Goal: Transaction & Acquisition: Purchase product/service

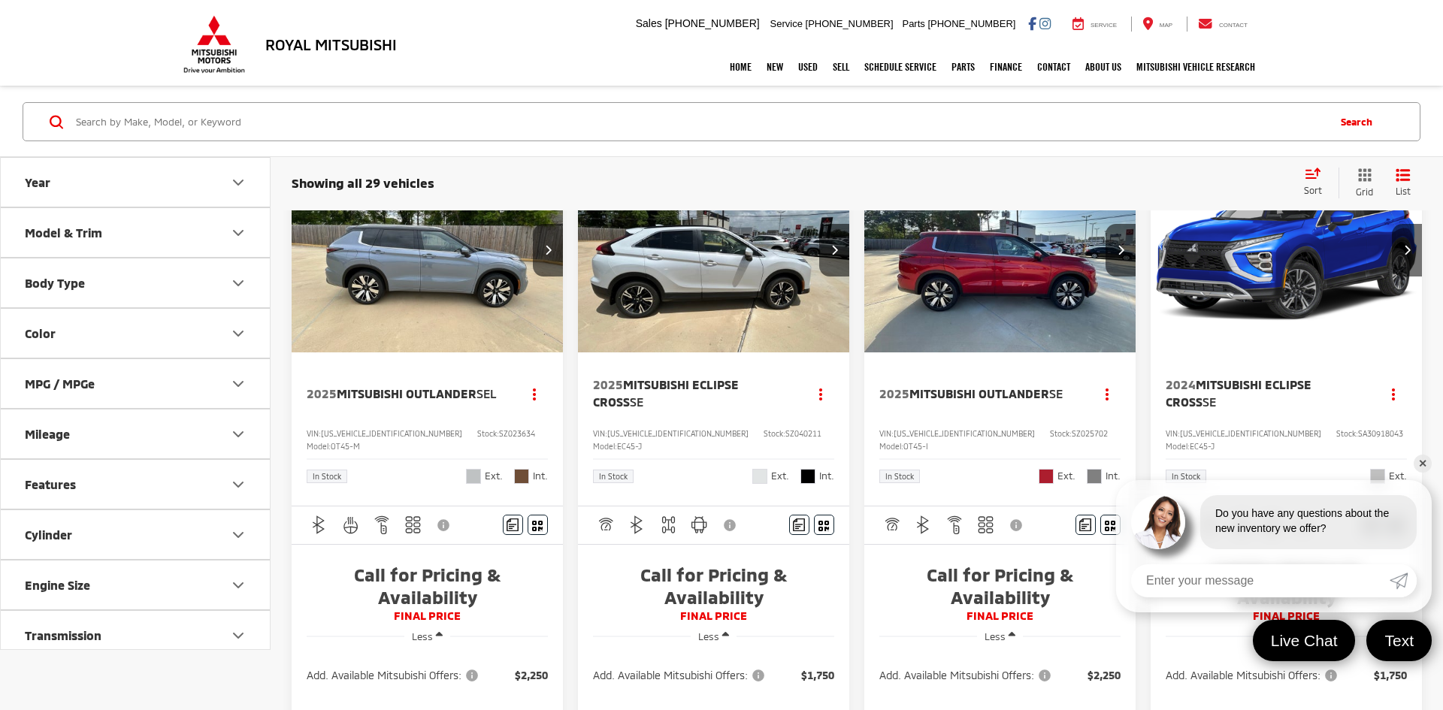
scroll to position [64, 0]
click at [392, 130] on input "Search by Make, Model, or Keyword" at bounding box center [700, 122] width 1252 height 36
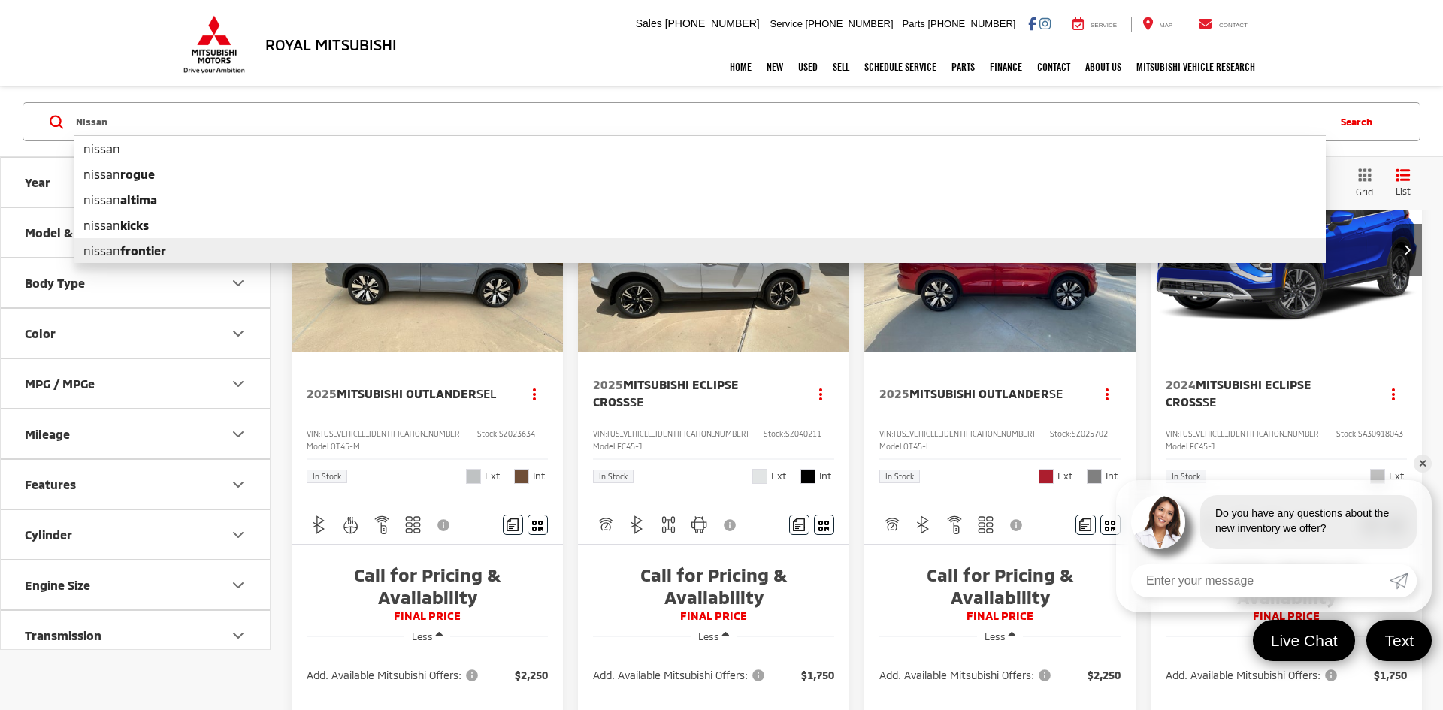
click at [324, 244] on li "nissan frontier" at bounding box center [700, 251] width 1252 height 26
type input "nissan frontier"
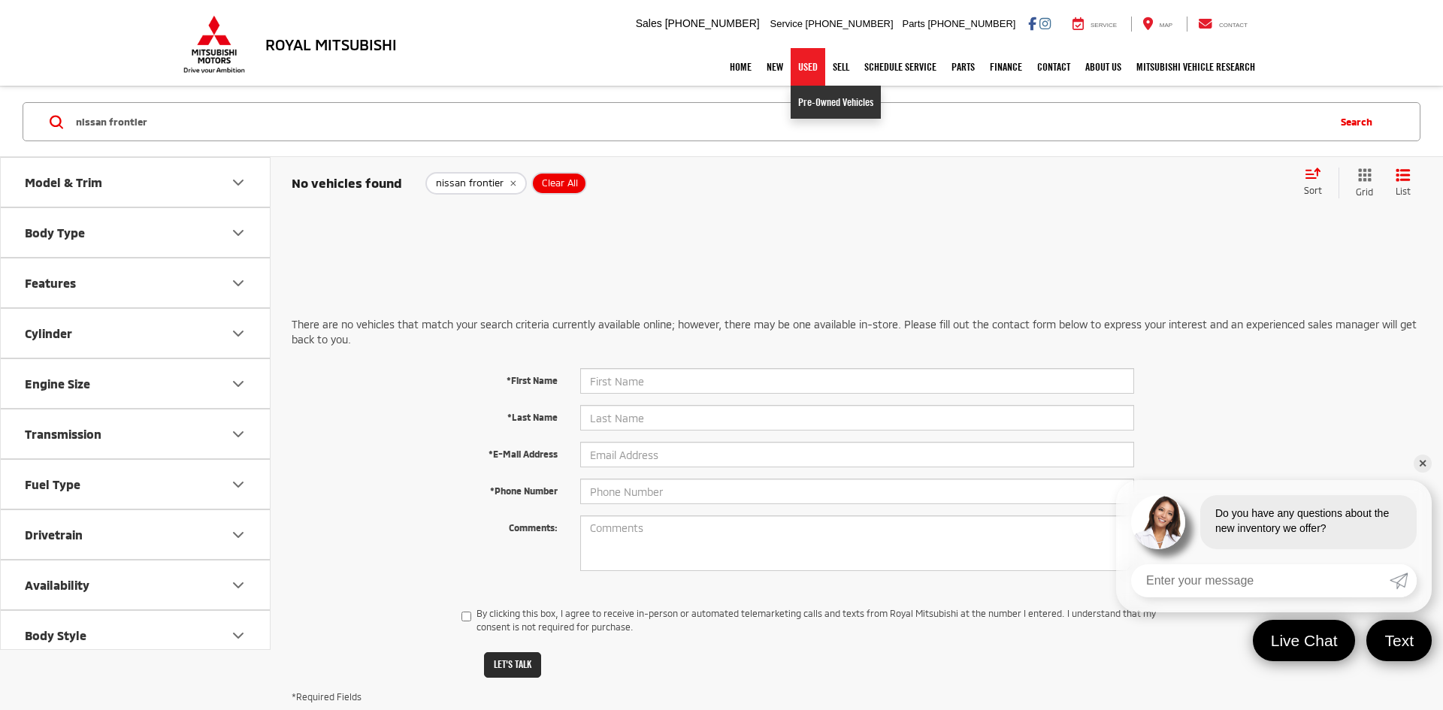
click at [804, 100] on link "Pre-Owned Vehicles" at bounding box center [836, 102] width 90 height 33
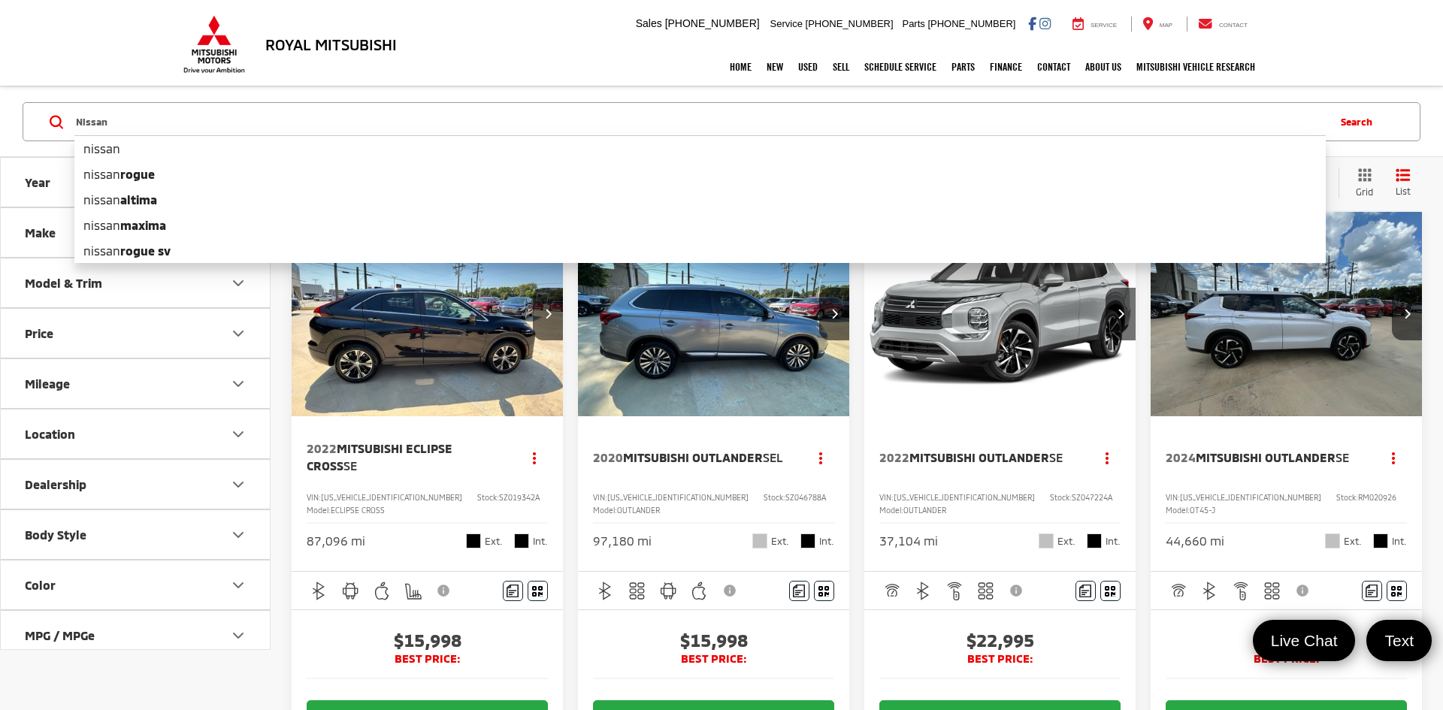
type input "Nissan"
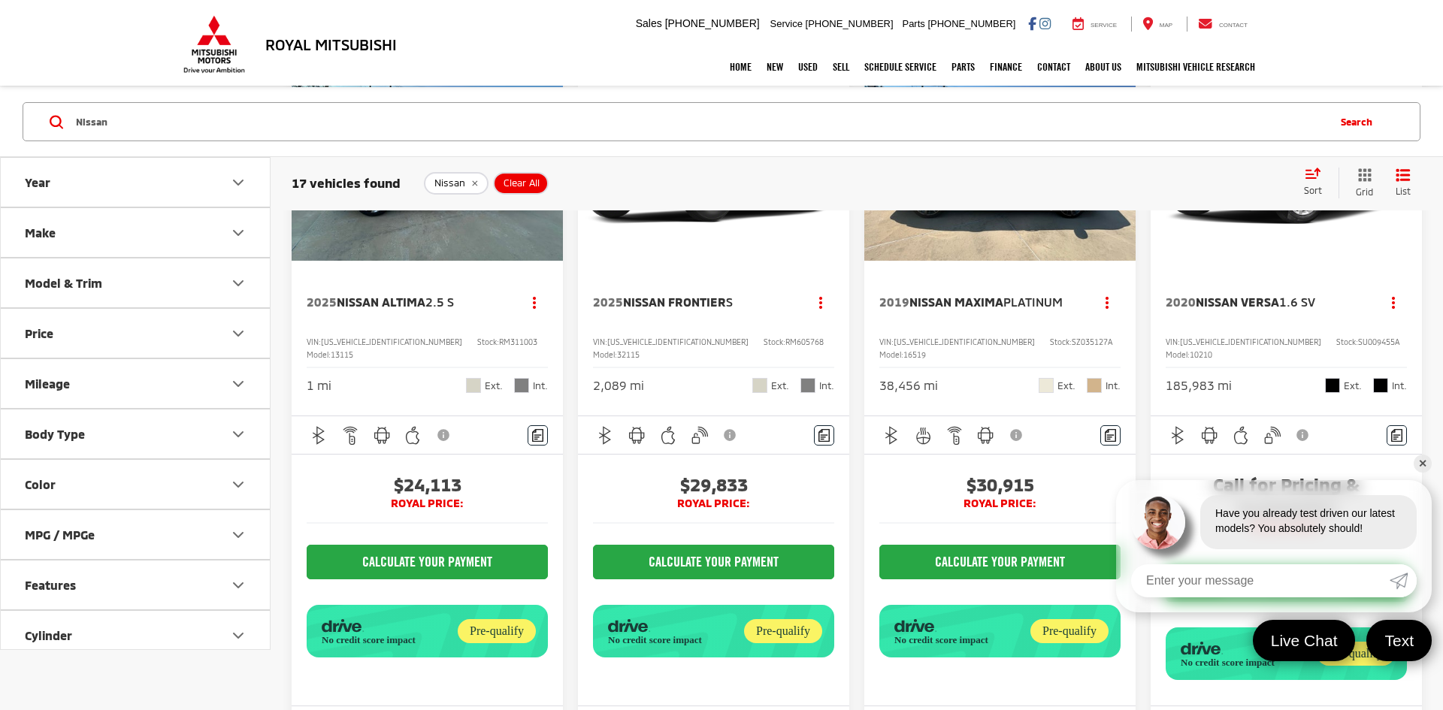
scroll to position [2238, 0]
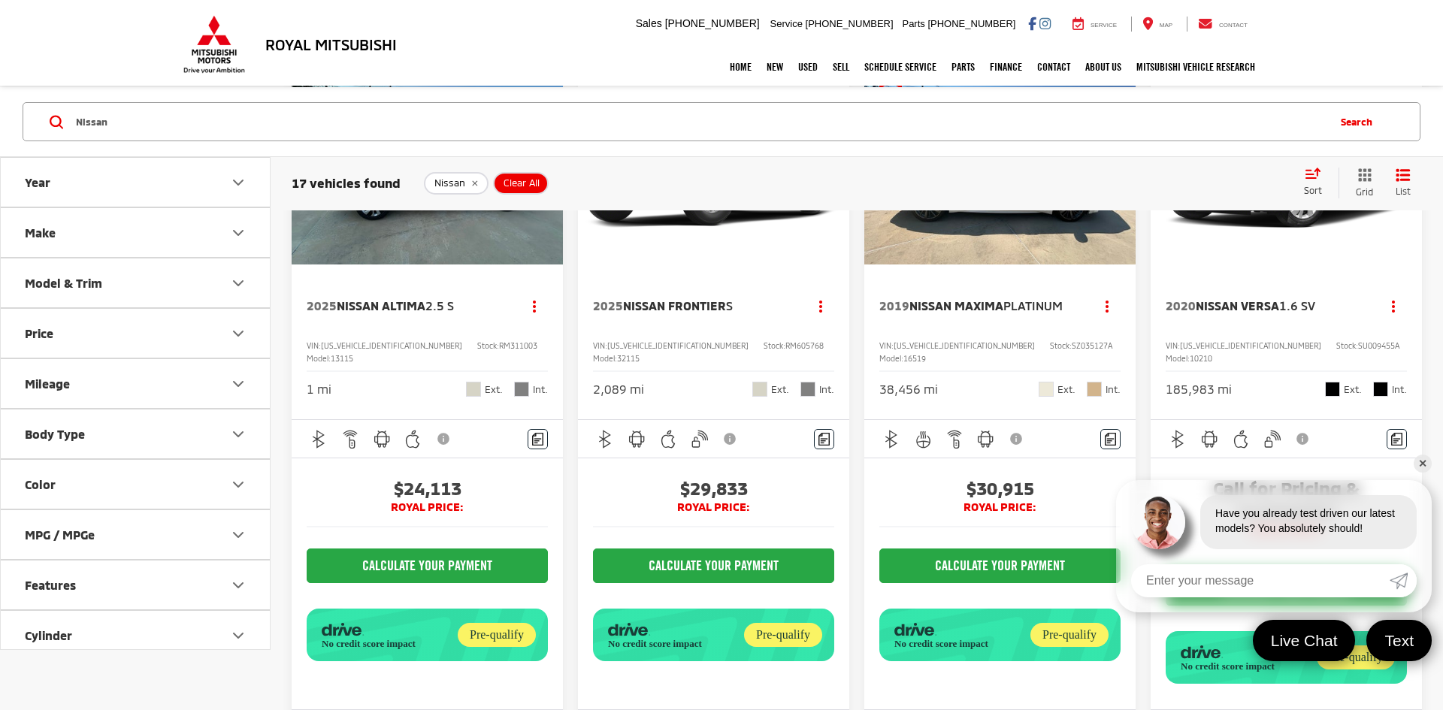
click at [790, 414] on div "2025 Nissan Frontier S Copy Link Share Print View Details VIN: 1N6ED1EJ0SN60576…" at bounding box center [713, 343] width 271 height 156
click at [765, 241] on img "2025 Nissan Frontier S 0" at bounding box center [714, 162] width 274 height 205
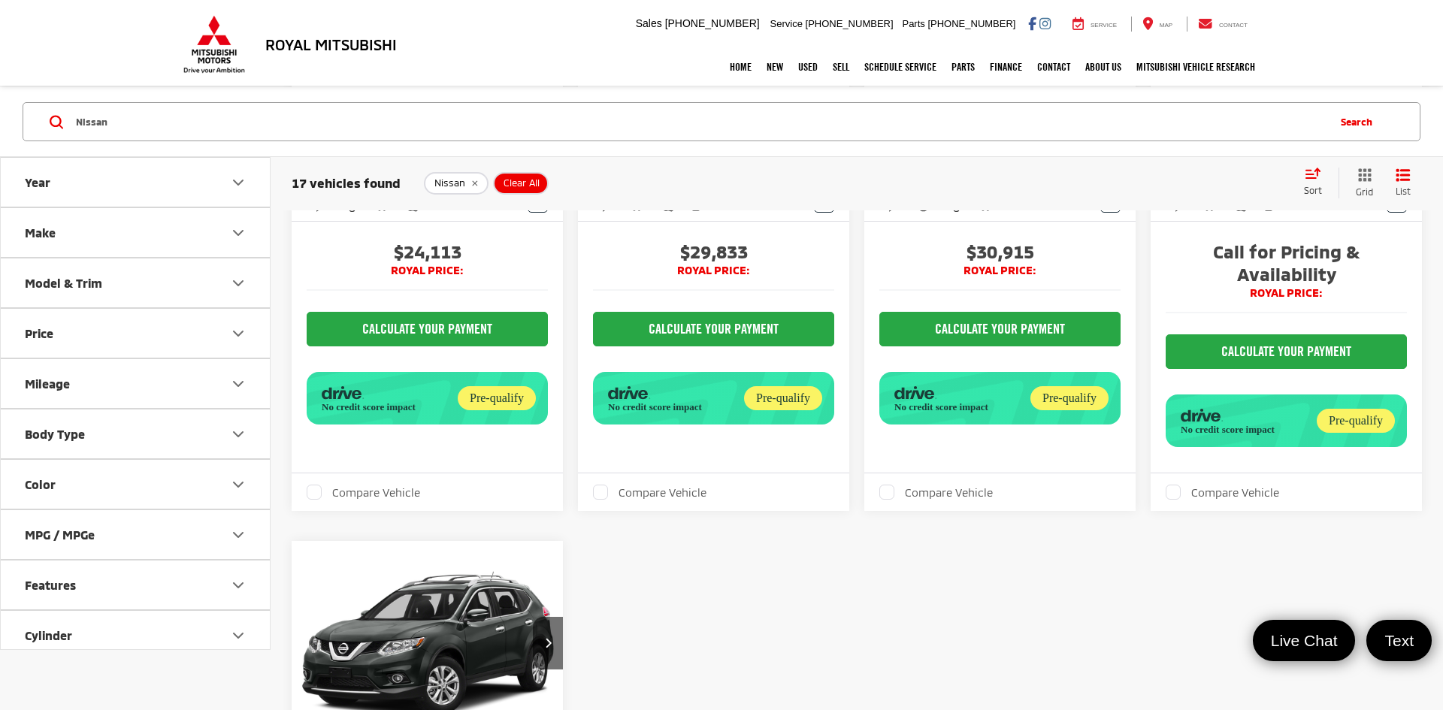
scroll to position [2468, 0]
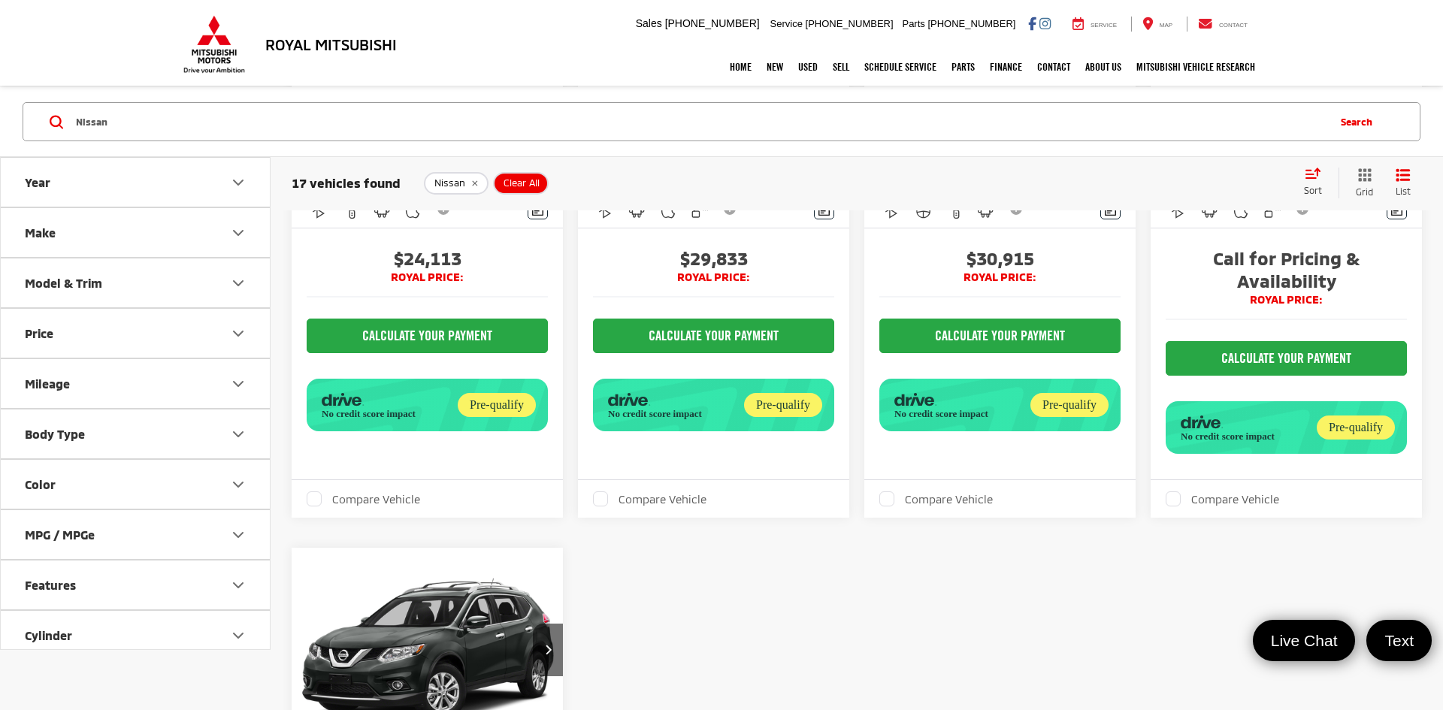
click at [731, 432] on button "No credit score impact Pre-qualify" at bounding box center [713, 405] width 241 height 53
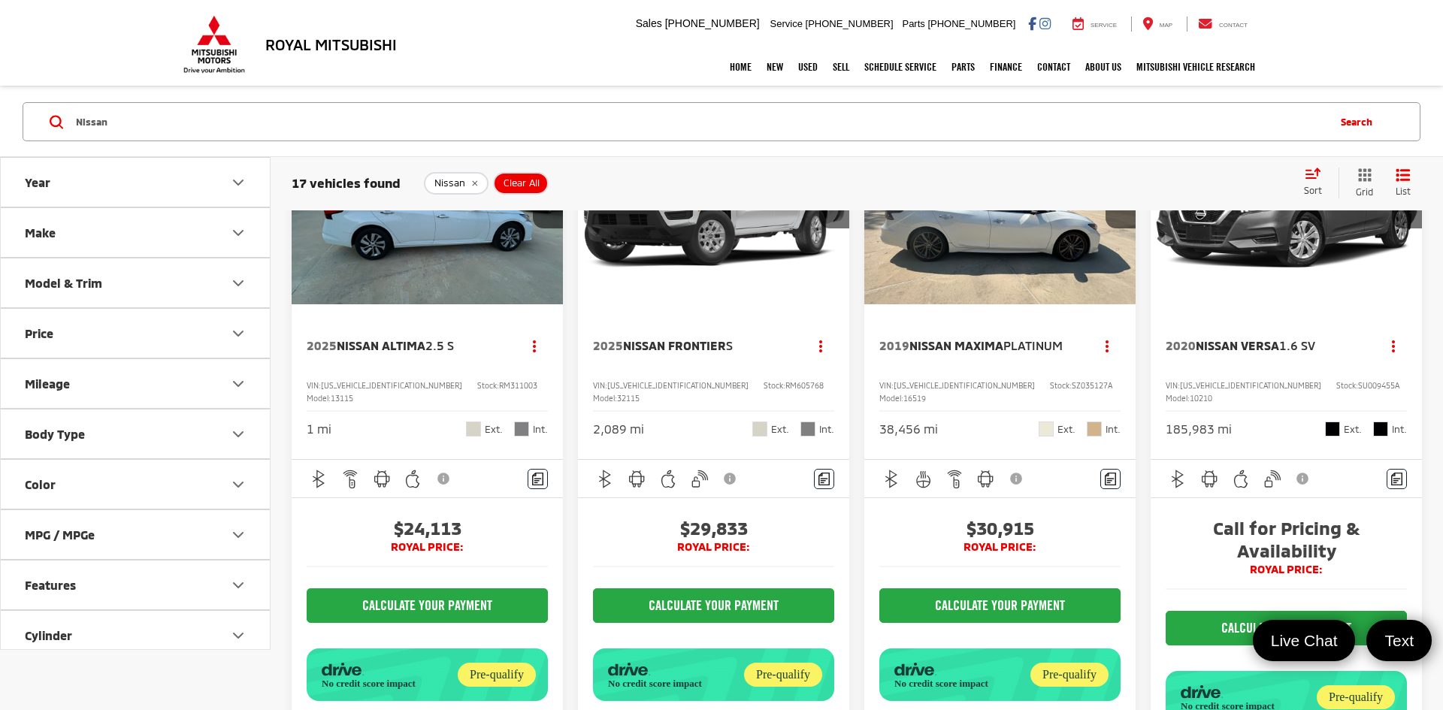
scroll to position [2182, 0]
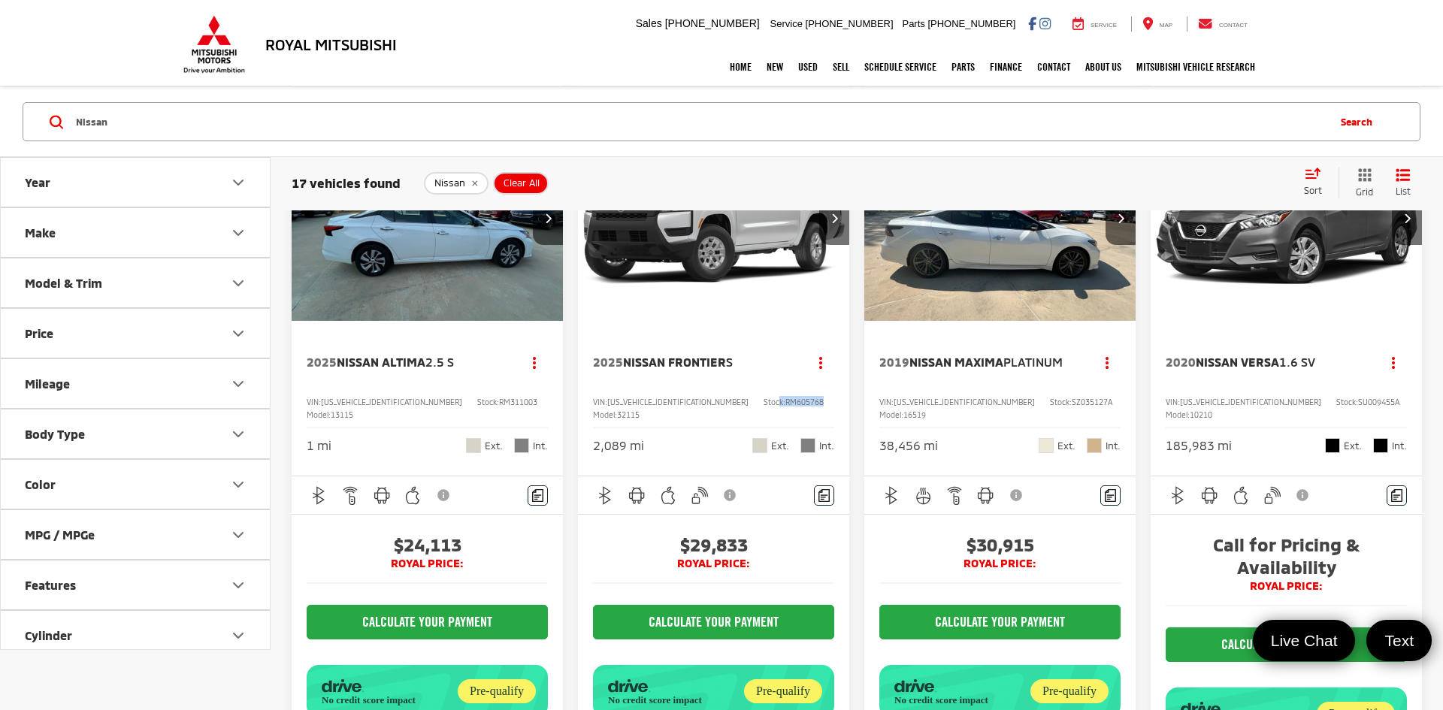
drag, startPoint x: 718, startPoint y: 530, endPoint x: 769, endPoint y: 528, distance: 51.1
click at [769, 419] on div "VIN: [US_VEHICLE_IDENTIFICATION_NUMBER] Stock: RM605768 Model: 32115" at bounding box center [713, 407] width 241 height 23
click at [786, 407] on span "RM605768" at bounding box center [805, 402] width 38 height 9
drag, startPoint x: 728, startPoint y: 530, endPoint x: 771, endPoint y: 530, distance: 43.6
click at [771, 419] on div "VIN: [US_VEHICLE_IDENTIFICATION_NUMBER] Stock: RM605768 Model: 32115" at bounding box center [713, 407] width 241 height 23
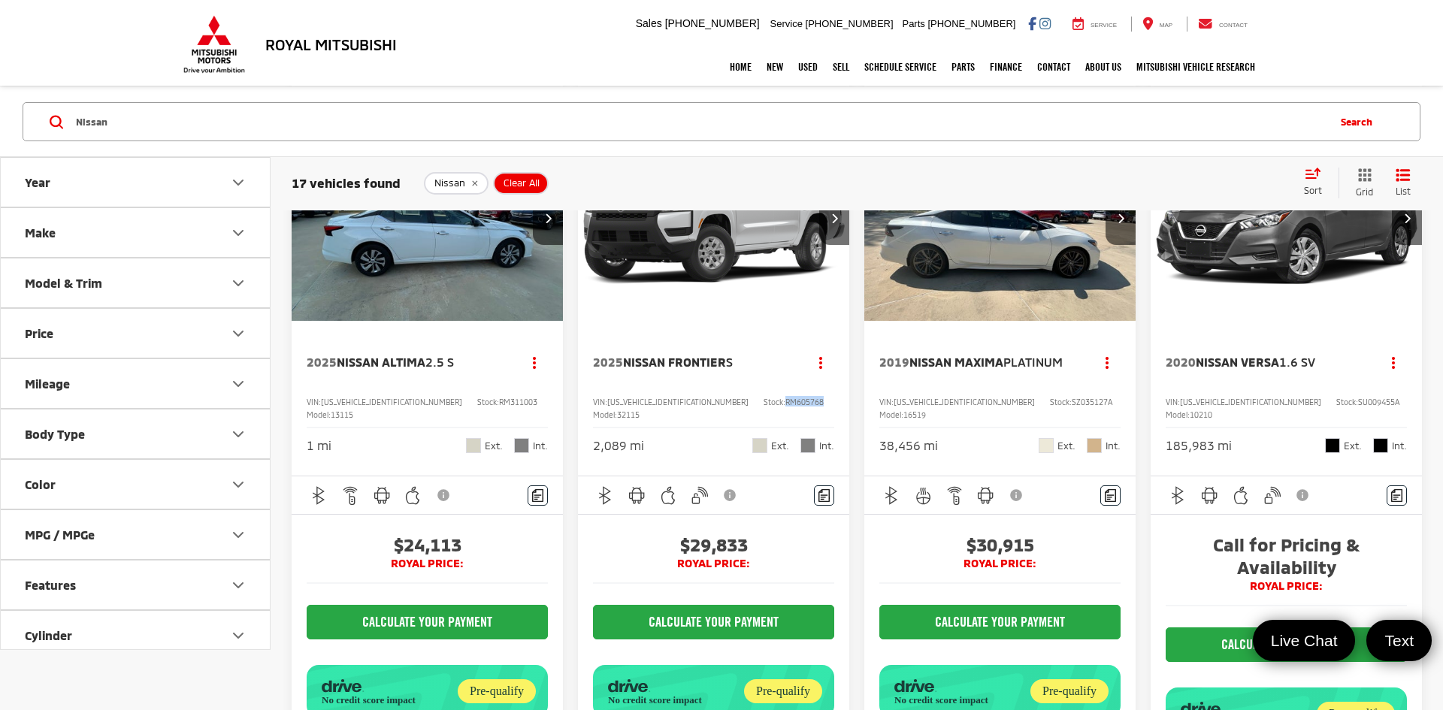
copy span "RM605768"
click at [704, 322] on img "2025 Nissan Frontier S 0" at bounding box center [714, 219] width 274 height 205
